Goal: Information Seeking & Learning: Learn about a topic

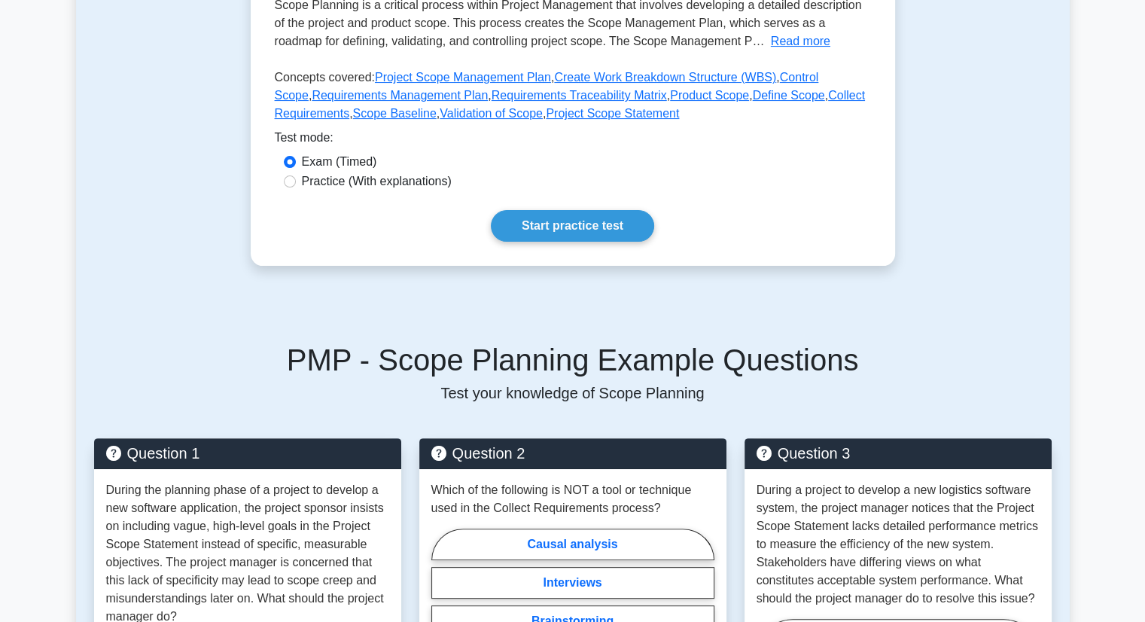
scroll to position [301, 0]
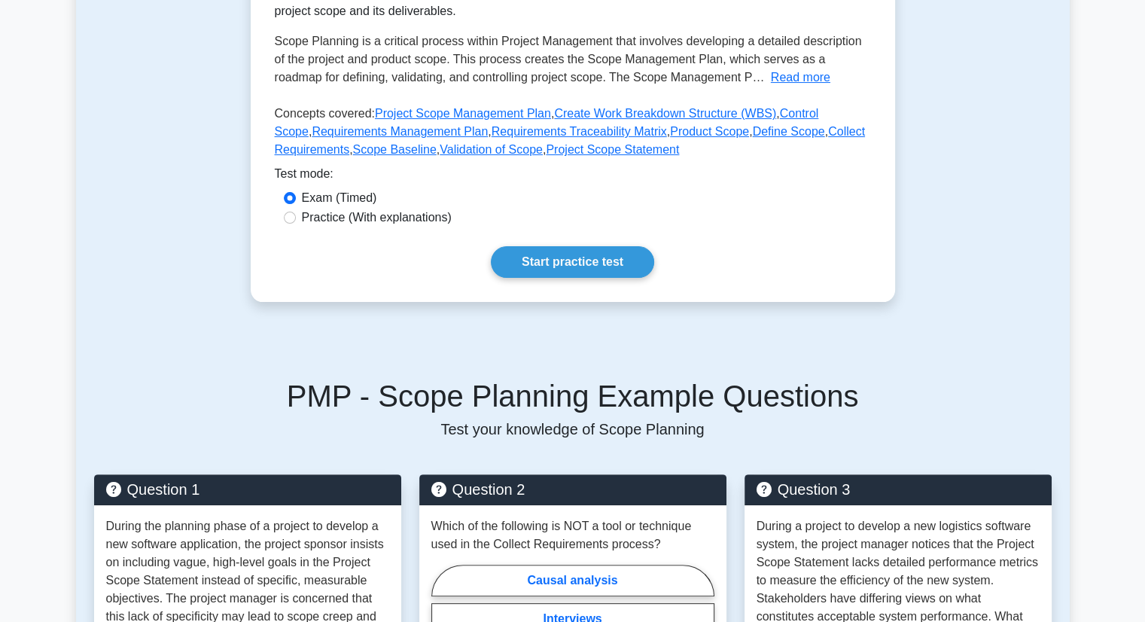
click at [309, 222] on label "Practice (With explanations)" at bounding box center [377, 217] width 150 height 18
click at [296, 222] on input "Practice (With explanations)" at bounding box center [290, 217] width 12 height 12
radio input "true"
click at [581, 263] on link "Start practice test" at bounding box center [572, 262] width 163 height 32
